Goal: Transaction & Acquisition: Purchase product/service

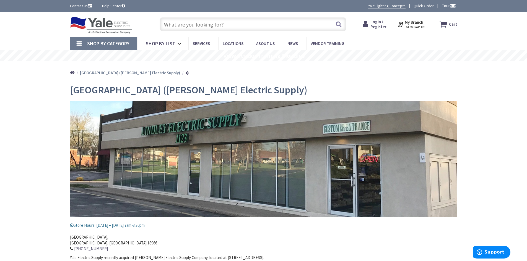
click at [78, 44] on link "Shop By Category" at bounding box center [103, 43] width 67 height 13
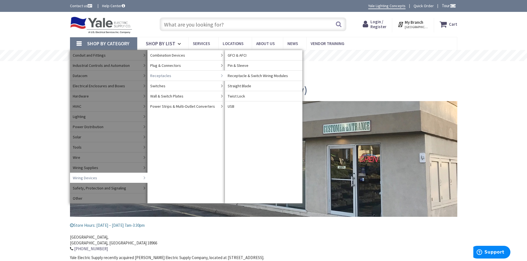
click at [165, 77] on span "Receptacles" at bounding box center [160, 76] width 21 height 6
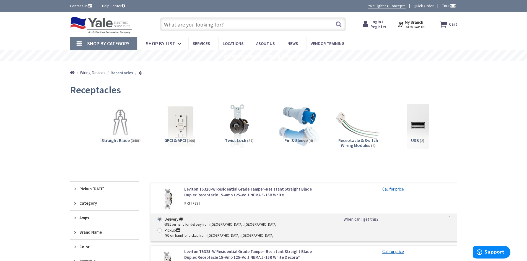
click at [189, 132] on img at bounding box center [180, 127] width 50 height 50
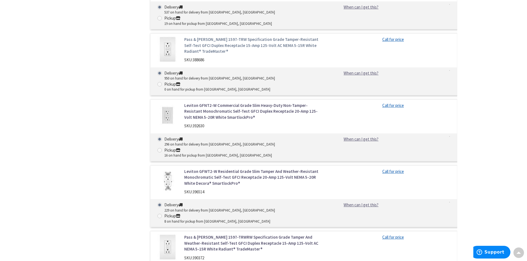
scroll to position [448, 0]
